Goal: Find specific page/section: Find specific page/section

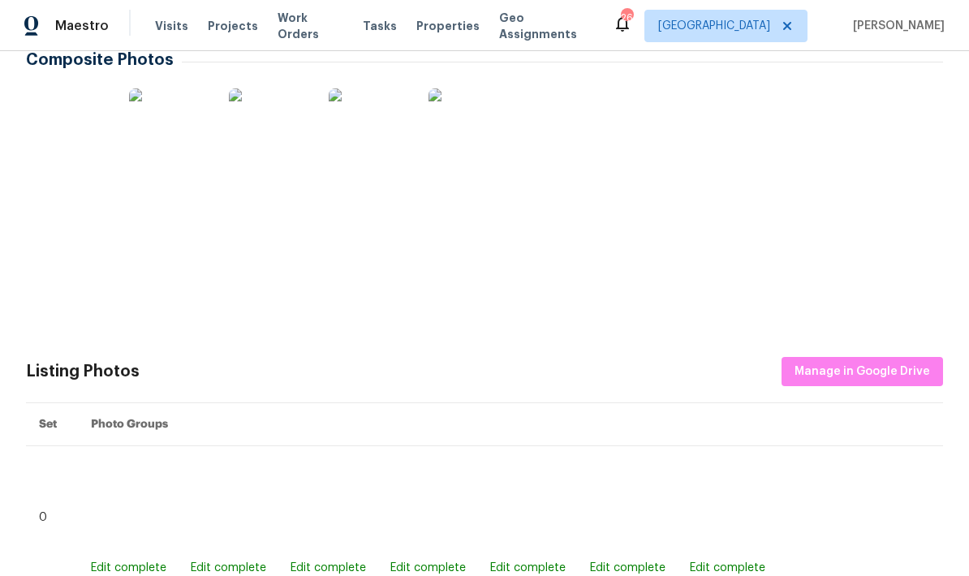
scroll to position [287, 0]
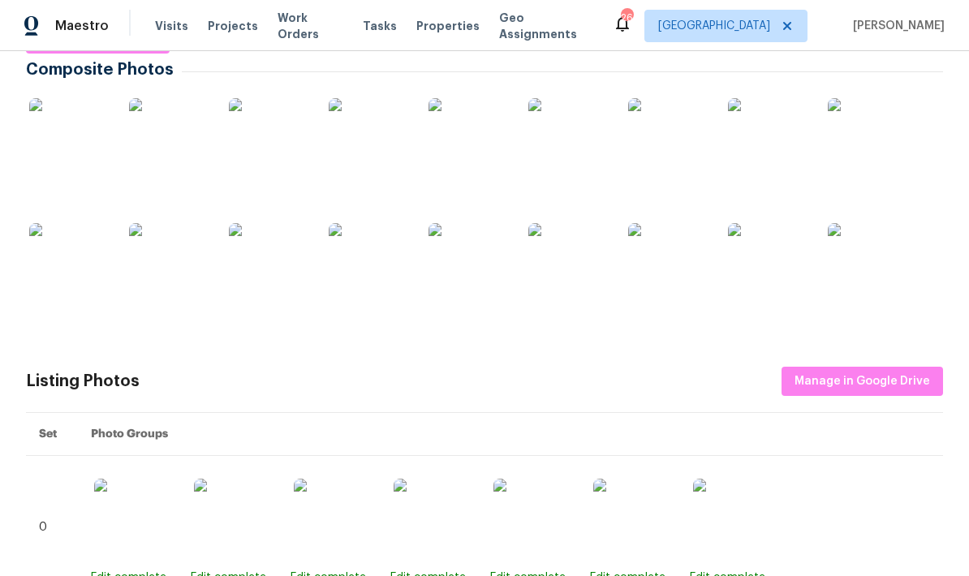
click at [85, 140] on img at bounding box center [69, 138] width 81 height 81
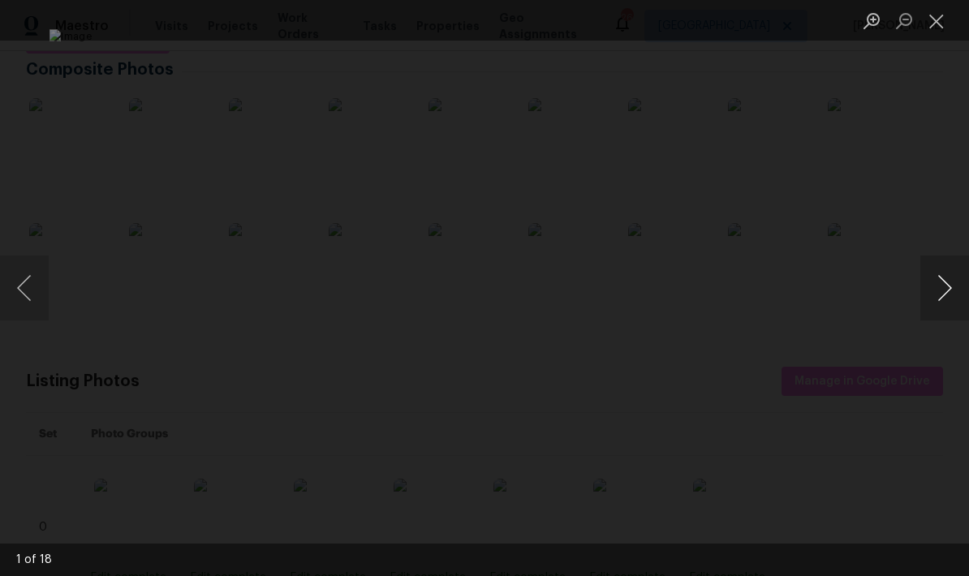
click at [941, 287] on button "Next image" at bounding box center [945, 288] width 49 height 65
click at [945, 306] on button "Next image" at bounding box center [945, 288] width 49 height 65
click at [949, 300] on button "Next image" at bounding box center [945, 288] width 49 height 65
click at [948, 274] on button "Next image" at bounding box center [945, 288] width 49 height 65
click at [932, 26] on button "Close lightbox" at bounding box center [937, 20] width 32 height 28
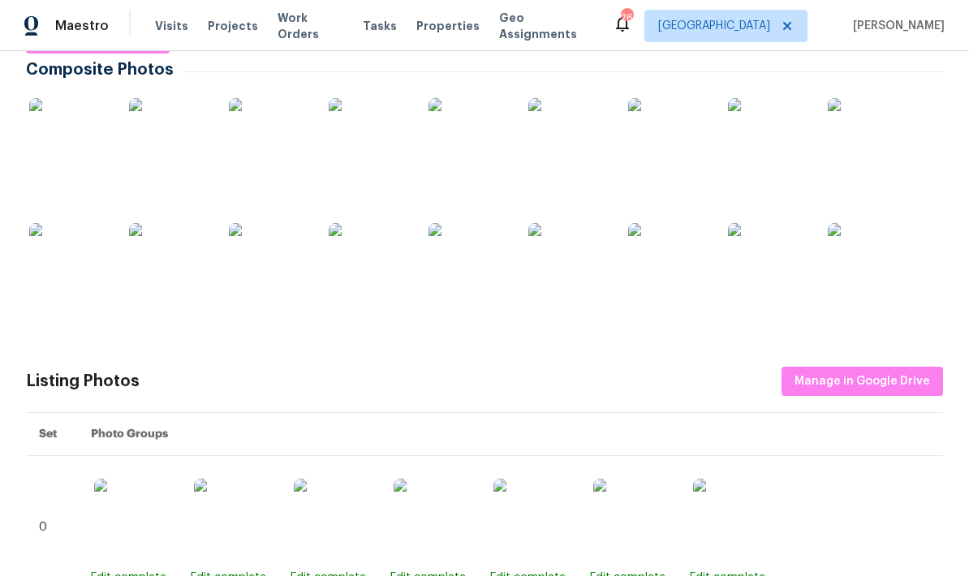
click at [286, 153] on img at bounding box center [269, 138] width 81 height 81
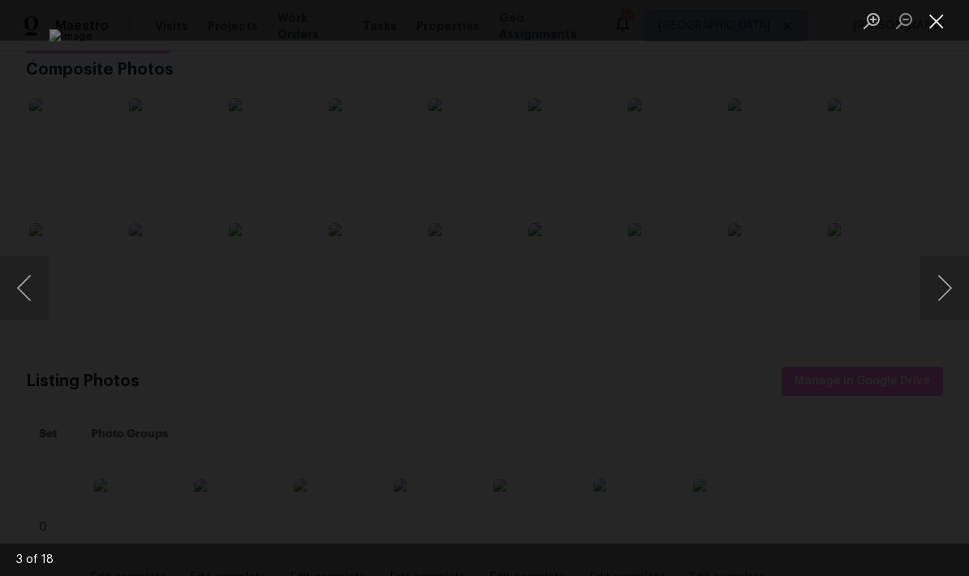
click at [943, 21] on button "Close lightbox" at bounding box center [937, 20] width 32 height 28
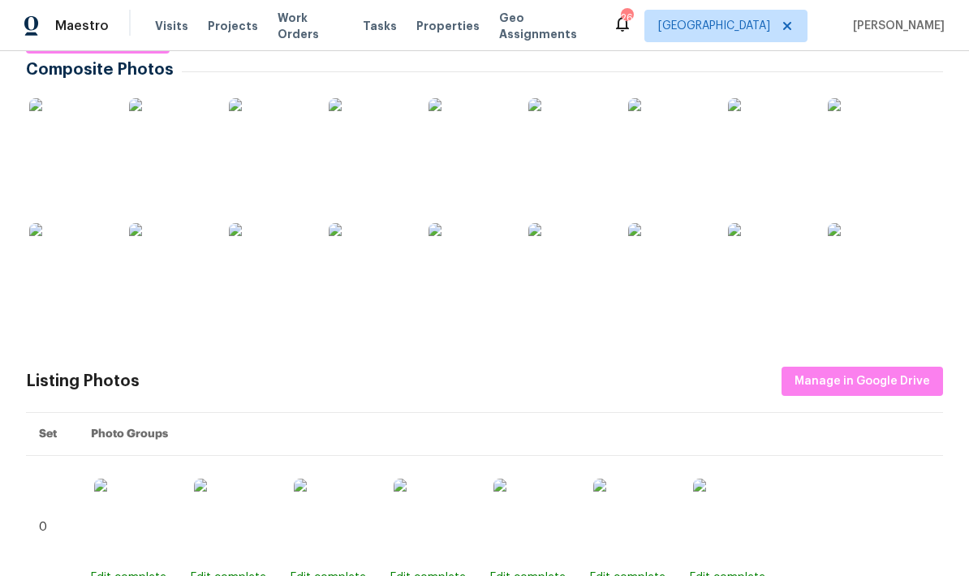
click at [382, 165] on img at bounding box center [369, 138] width 81 height 81
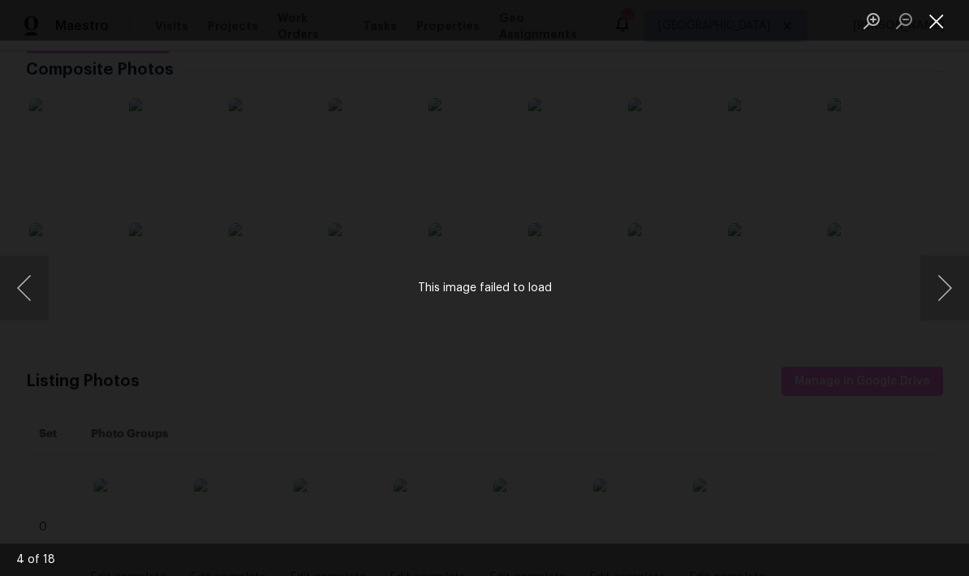
click at [930, 18] on button "Close lightbox" at bounding box center [937, 20] width 32 height 28
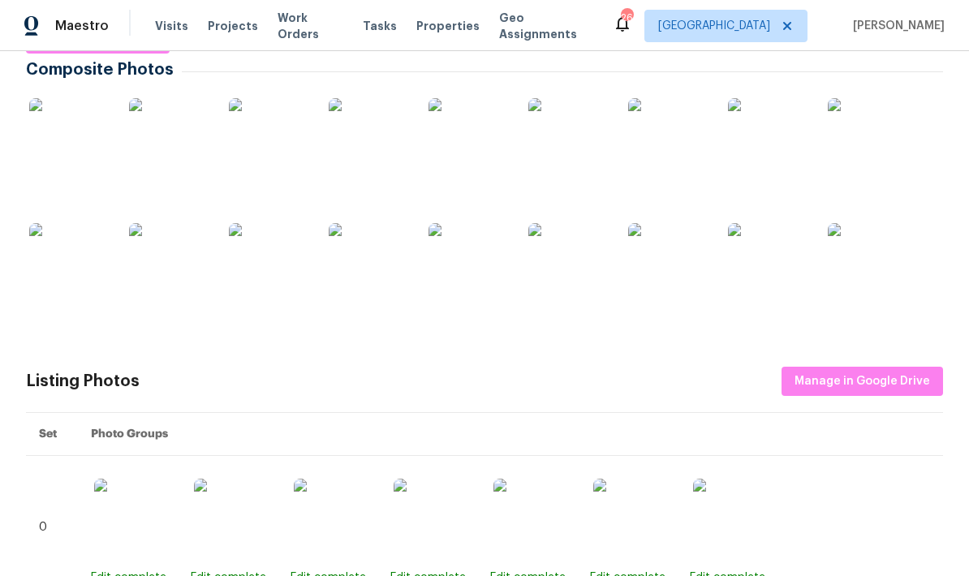
click at [590, 270] on img at bounding box center [569, 263] width 81 height 81
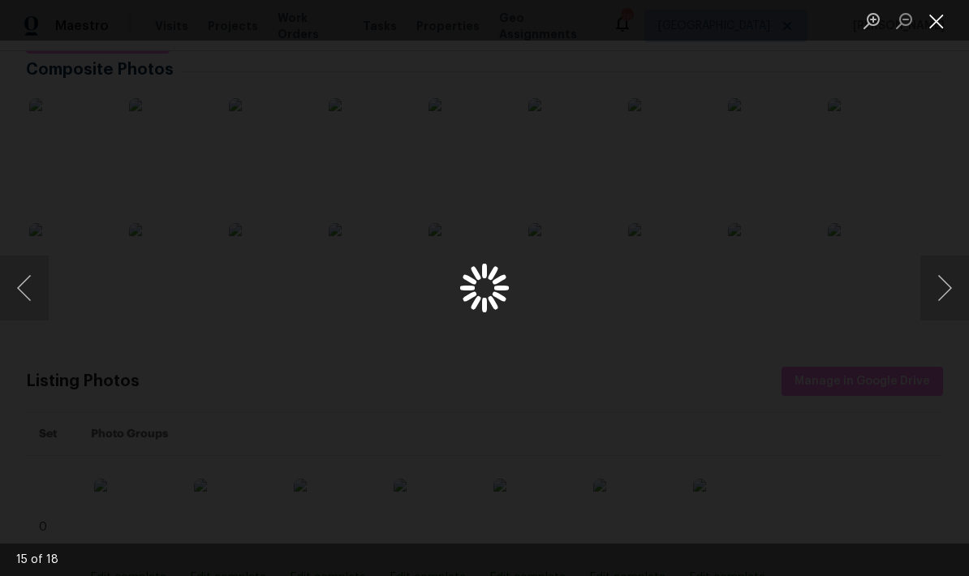
click at [944, 24] on button "Close lightbox" at bounding box center [937, 20] width 32 height 28
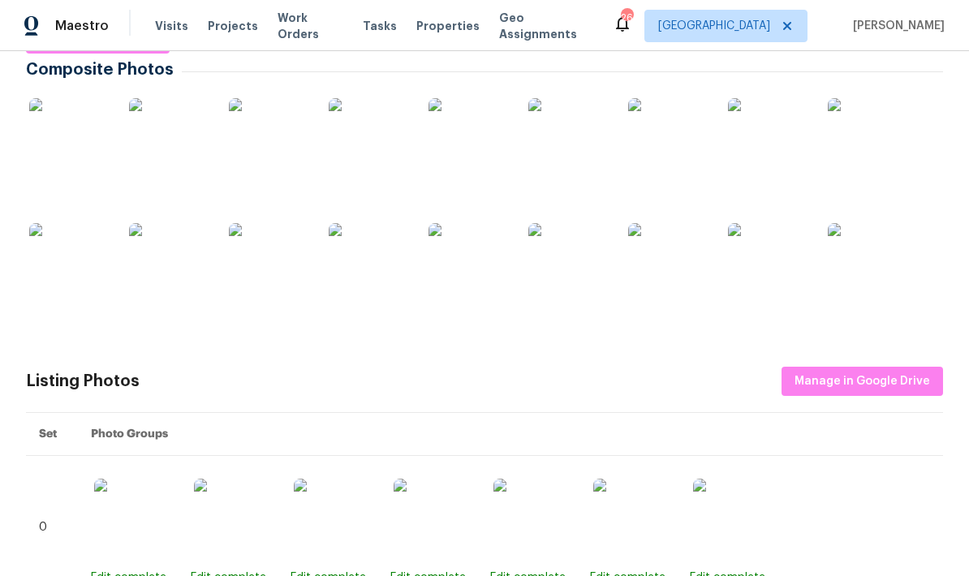
click at [373, 145] on img at bounding box center [369, 138] width 81 height 81
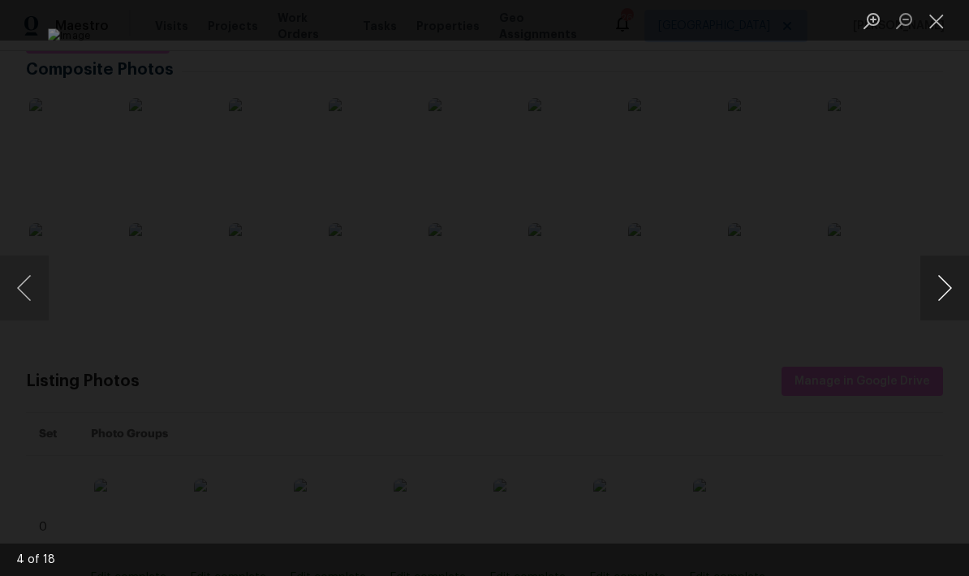
click at [960, 296] on button "Next image" at bounding box center [945, 288] width 49 height 65
click at [951, 299] on button "Next image" at bounding box center [945, 288] width 49 height 65
click at [950, 296] on button "Next image" at bounding box center [945, 288] width 49 height 65
click at [947, 303] on button "Next image" at bounding box center [945, 288] width 49 height 65
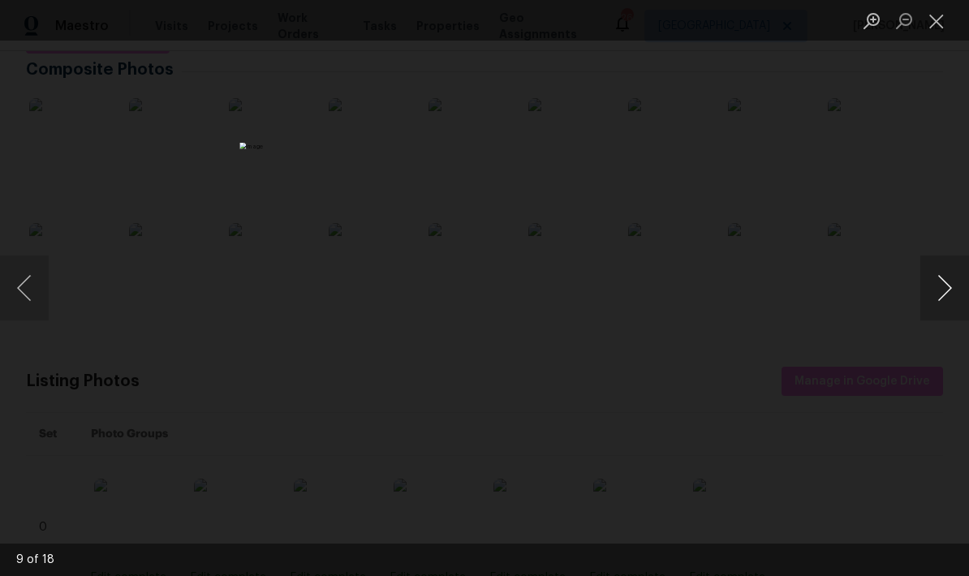
click at [948, 303] on button "Next image" at bounding box center [945, 288] width 49 height 65
click at [948, 306] on button "Next image" at bounding box center [945, 288] width 49 height 65
click at [951, 306] on button "Next image" at bounding box center [945, 288] width 49 height 65
click at [952, 300] on button "Next image" at bounding box center [945, 288] width 49 height 65
click at [956, 308] on button "Next image" at bounding box center [945, 288] width 49 height 65
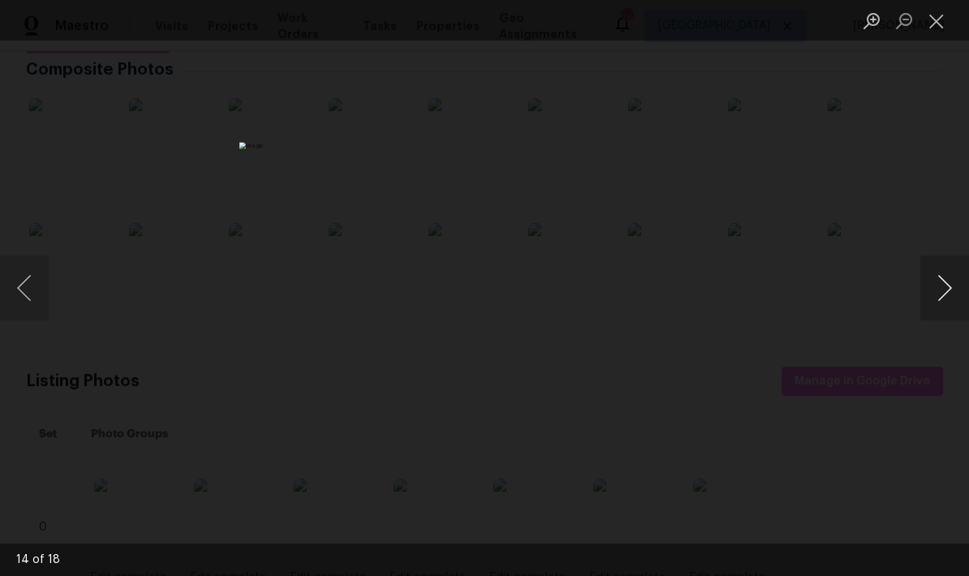
click at [950, 294] on button "Next image" at bounding box center [945, 288] width 49 height 65
click at [949, 293] on button "Next image" at bounding box center [945, 288] width 49 height 65
click at [949, 303] on button "Next image" at bounding box center [945, 288] width 49 height 65
click at [948, 292] on button "Next image" at bounding box center [945, 288] width 49 height 65
click at [953, 302] on button "Next image" at bounding box center [945, 288] width 49 height 65
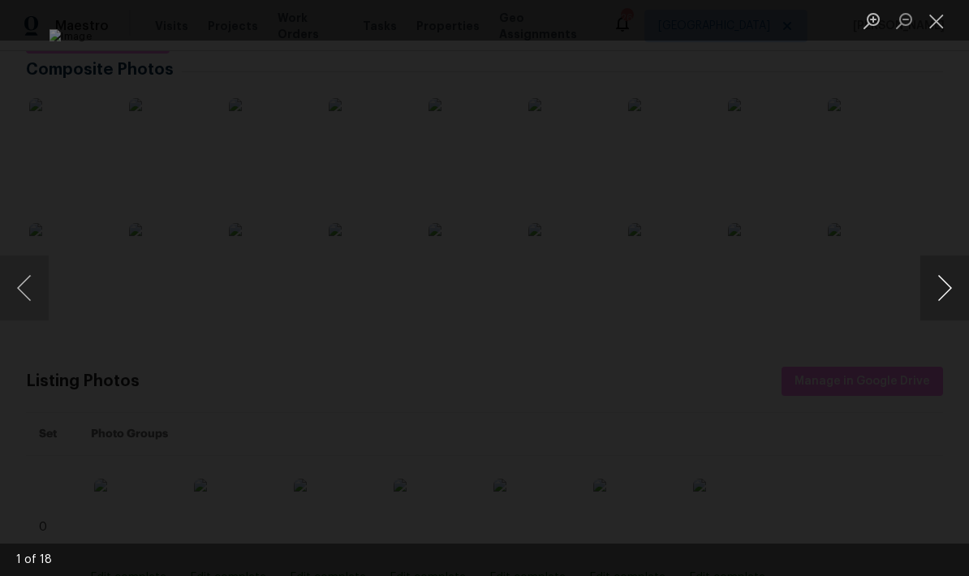
click at [959, 298] on button "Next image" at bounding box center [945, 288] width 49 height 65
click at [948, 13] on button "Close lightbox" at bounding box center [937, 20] width 32 height 28
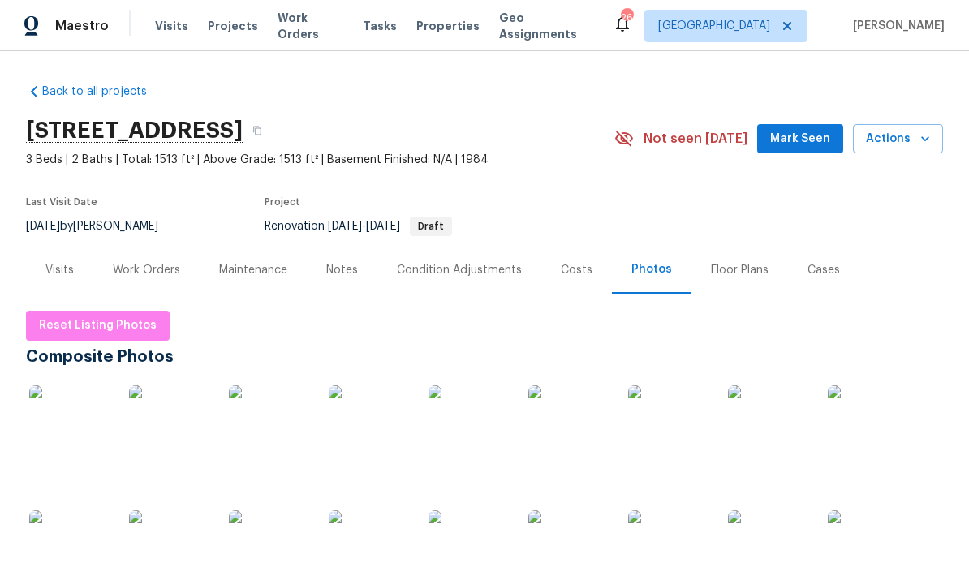
scroll to position [0, 0]
click at [159, 274] on div "Work Orders" at bounding box center [146, 270] width 67 height 16
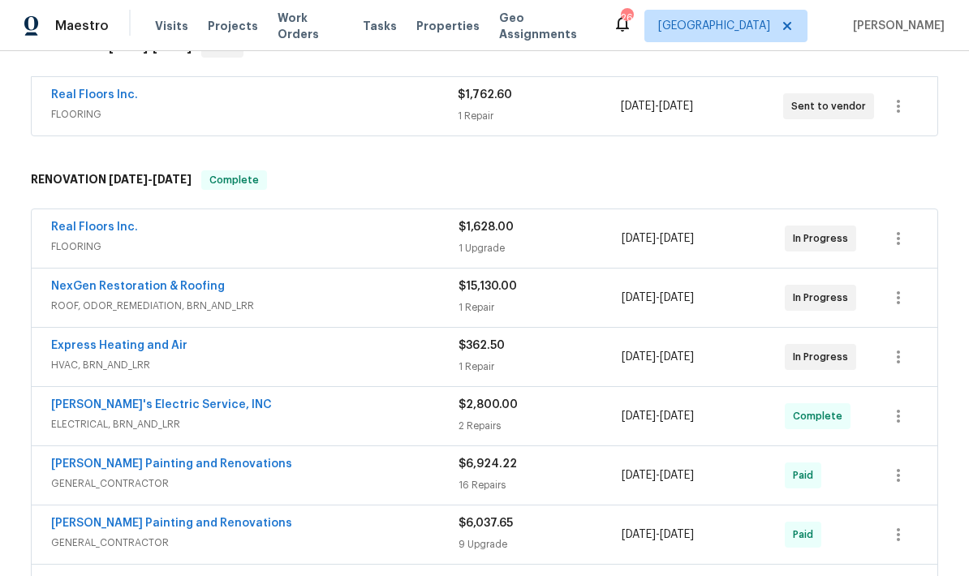
scroll to position [309, 0]
